Goal: Task Accomplishment & Management: Manage account settings

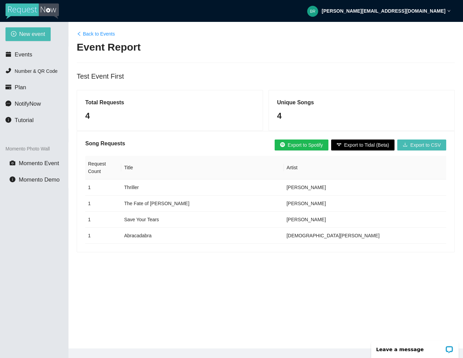
click at [286, 139] on div "Song Requests Export to Spotify Export to Tidal (Beta) Export to CSV Request Co…" at bounding box center [265, 191] width 377 height 121
click at [289, 144] on span "Export to Spotify" at bounding box center [304, 145] width 35 height 8
click at [308, 142] on span "Export to Spotify" at bounding box center [304, 145] width 35 height 8
click at [402, 12] on strong "[PERSON_NAME][EMAIL_ADDRESS][DOMAIN_NAME]" at bounding box center [383, 10] width 124 height 5
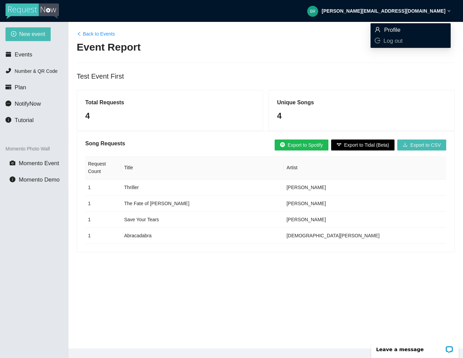
click at [395, 29] on span "Profile" at bounding box center [392, 30] width 16 height 7
type textarea "[URL][DOMAIN_NAME]"
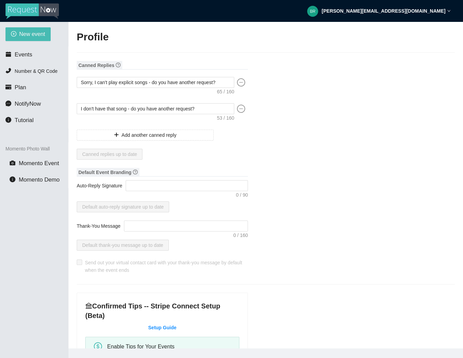
type input "Brian"
type input "Hoffman"
type input "FUNatic Events & Entertainment LLC"
type input "DJ"
type input "(818) 949-8675"
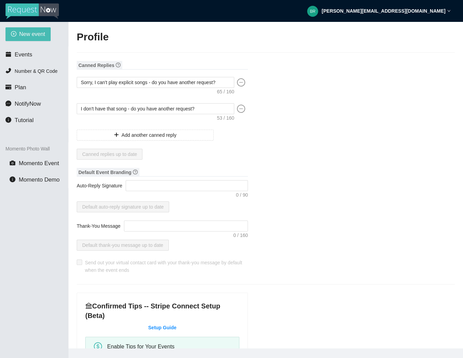
type input "[PERSON_NAME][EMAIL_ADDRESS][DOMAIN_NAME]"
type input "https://www.FUNaticEvents.com"
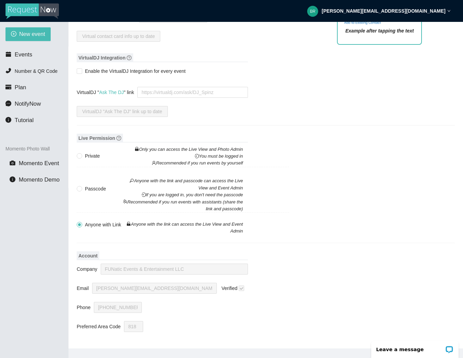
scroll to position [670, 0]
click at [19, 70] on span "Number & QR Code" at bounding box center [36, 70] width 43 height 5
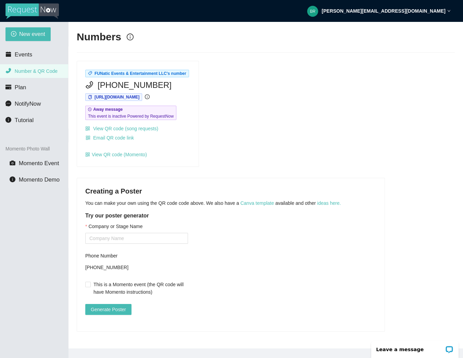
scroll to position [2, 0]
click at [18, 52] on span "Events" at bounding box center [23, 54] width 17 height 7
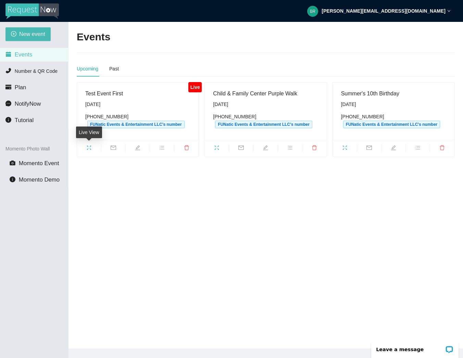
click at [88, 147] on icon "fullscreen" at bounding box center [88, 147] width 5 height 5
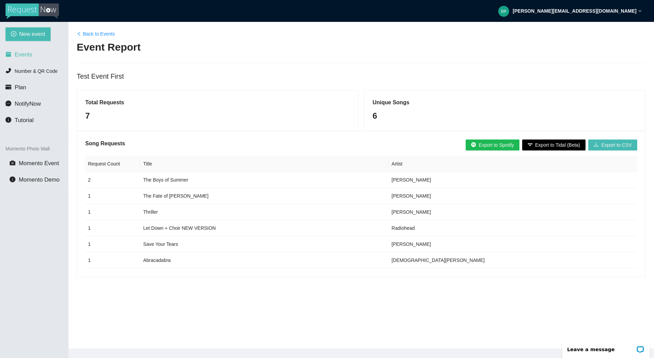
click at [24, 56] on span "Events" at bounding box center [23, 54] width 17 height 7
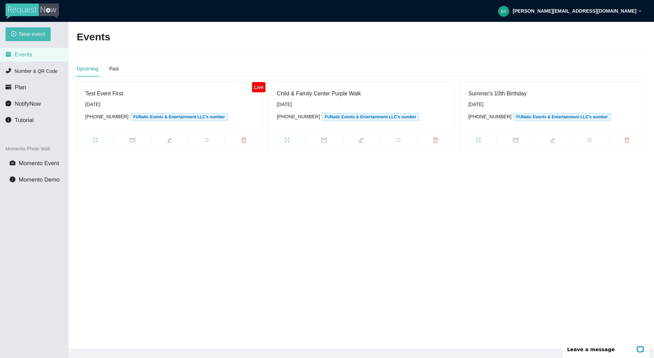
click at [288, 95] on div "Child & Family Center Purple Walk" at bounding box center [361, 93] width 169 height 9
click at [327, 140] on span "mail" at bounding box center [324, 142] width 37 height 8
click at [361, 140] on icon "edit" at bounding box center [360, 140] width 5 height 5
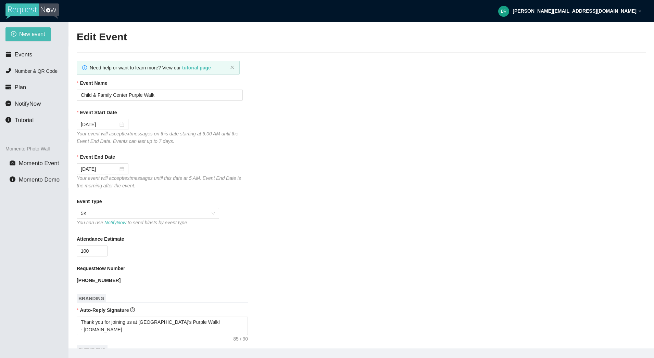
type textarea "Thank you again for joining us at Child & Family Center's Purple Walk! See you …"
type input "Child & Family Center Purple Walk"
type input "[DATE]"
type input "100"
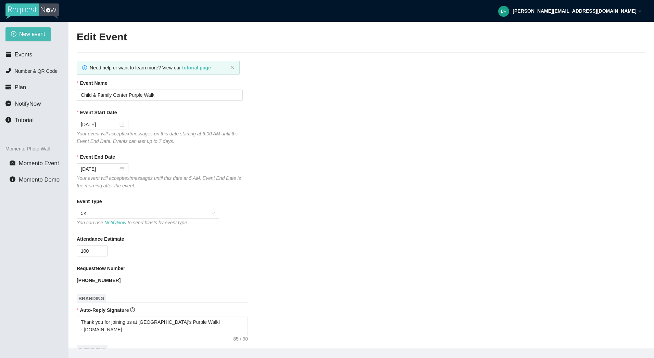
type textarea "Thank you for joining us at [GEOGRAPHIC_DATA]'s Purple Walk! - [DOMAIN_NAME]"
type textarea "Thank you again for joining us at Child & Family Center's Purple Walk! See you …"
checkbox input "true"
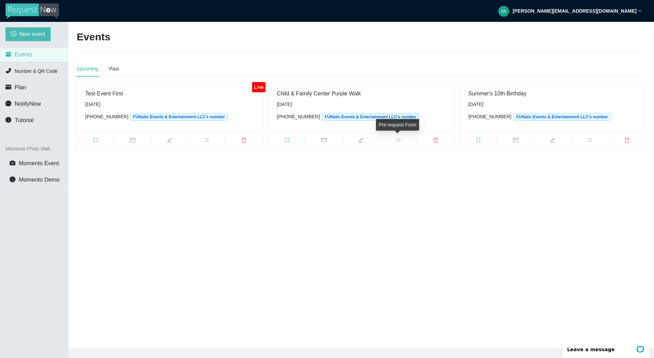
click at [398, 140] on icon "bars" at bounding box center [397, 140] width 5 height 5
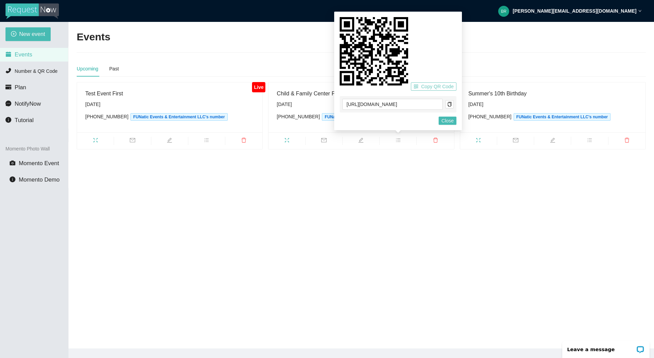
click at [432, 85] on span "Copy QR Code" at bounding box center [437, 87] width 33 height 8
click at [419, 83] on button "Copy QR Code" at bounding box center [434, 86] width 46 height 8
drag, startPoint x: 360, startPoint y: 64, endPoint x: 459, endPoint y: 113, distance: 110.4
click at [459, 113] on div "Copy QR Code [URL][DOMAIN_NAME] Cancel Close" at bounding box center [398, 71] width 128 height 119
click at [429, 74] on div "Copy QR Code" at bounding box center [397, 54] width 117 height 74
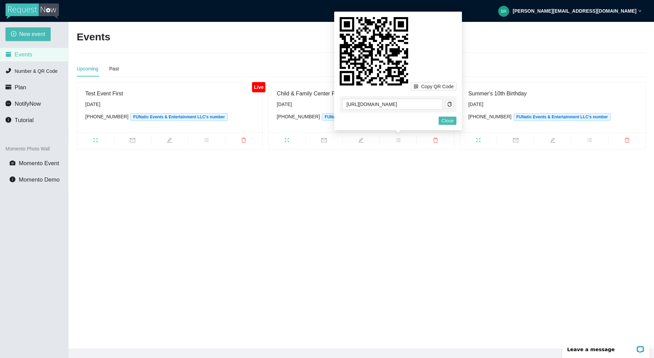
scroll to position [0, 0]
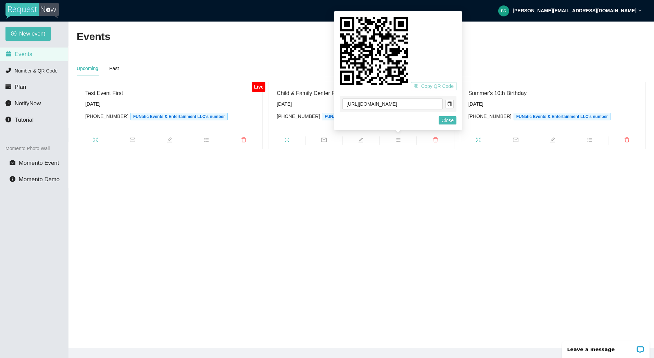
click at [428, 84] on span "Copy QR Code" at bounding box center [437, 86] width 33 height 8
click at [361, 20] on icon at bounding box center [373, 51] width 68 height 68
click at [416, 87] on icon "qrcode" at bounding box center [416, 86] width 4 height 4
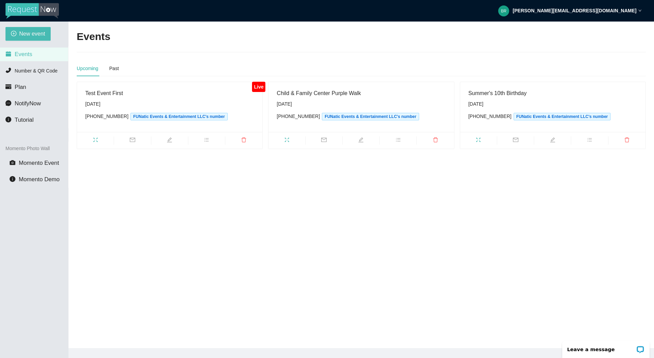
click at [323, 154] on main "Events Upcoming Past Live Test Event First [DATE] [PHONE_NUMBER] FUNatic Events…" at bounding box center [360, 185] width 585 height 327
click at [362, 141] on icon "edit" at bounding box center [360, 139] width 5 height 5
type textarea "[URL][DOMAIN_NAME]"
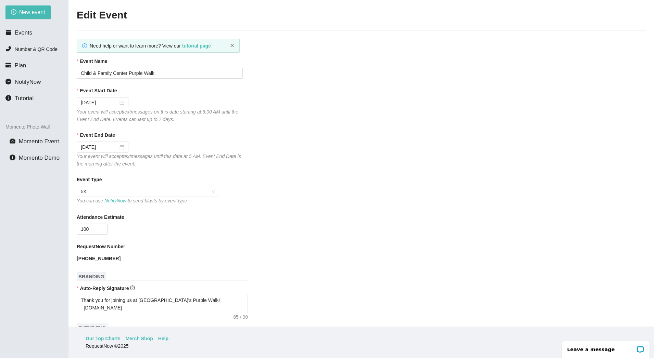
click at [233, 44] on icon "close" at bounding box center [231, 45] width 3 height 3
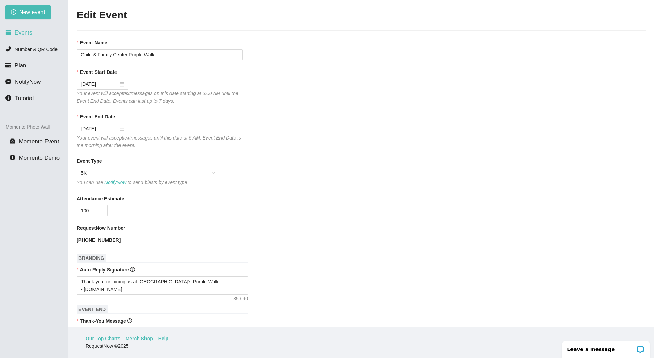
click at [18, 30] on span "Events" at bounding box center [23, 32] width 17 height 7
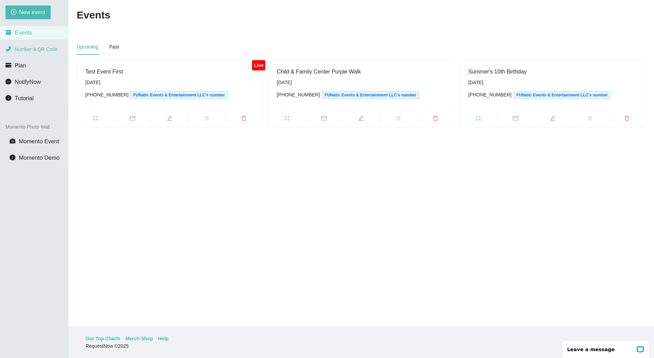
click at [38, 53] on li "Number & QR Code" at bounding box center [34, 49] width 68 height 14
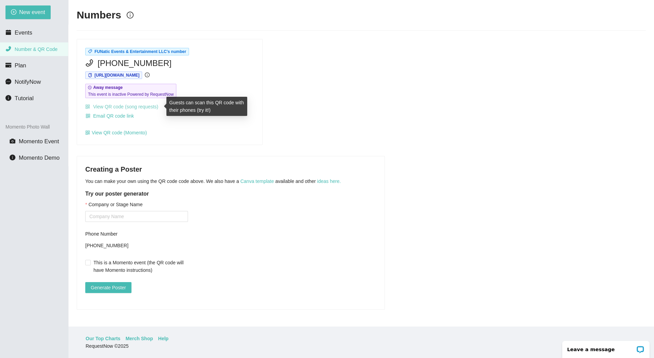
click at [103, 107] on link "View QR code (song requests)" at bounding box center [121, 106] width 73 height 5
